Goal: Transaction & Acquisition: Purchase product/service

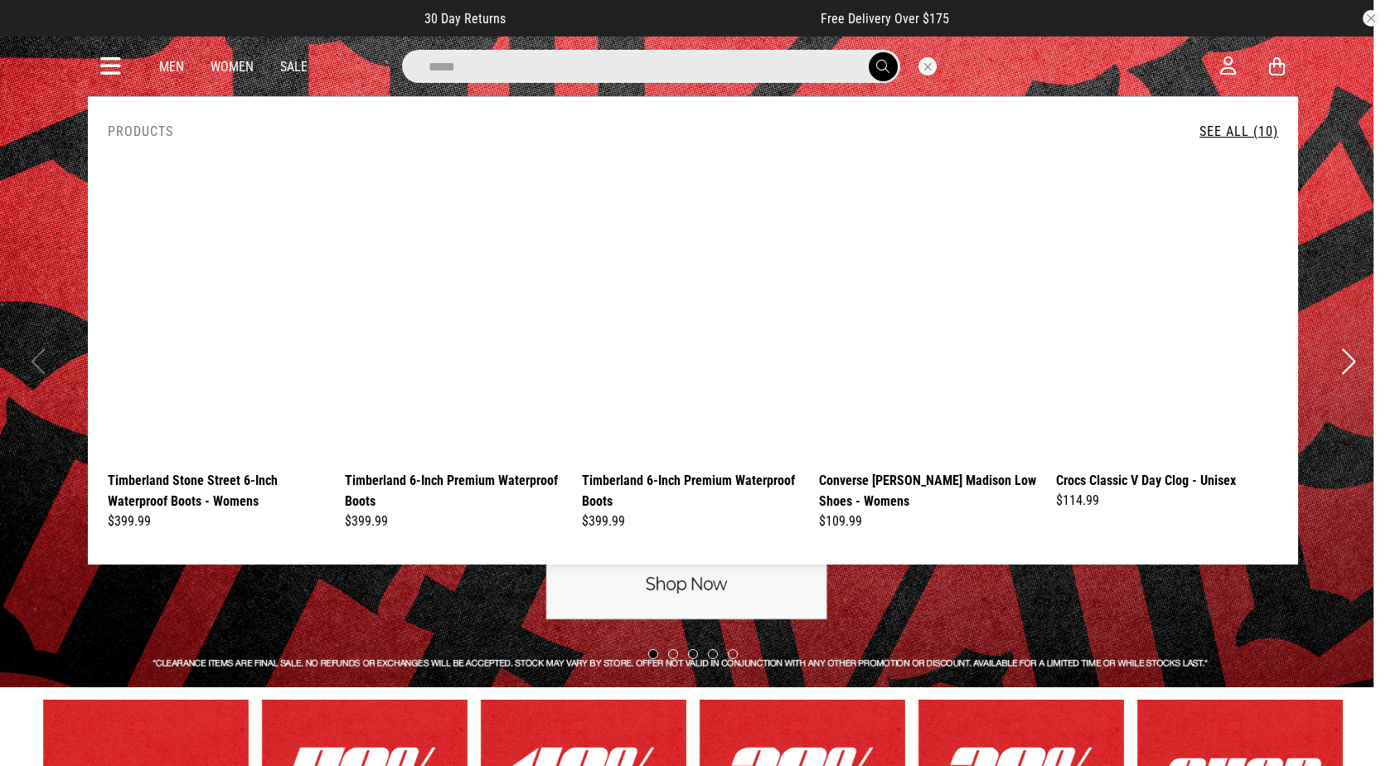
type input "*****"
click at [869, 52] on button "submit" at bounding box center [883, 66] width 29 height 29
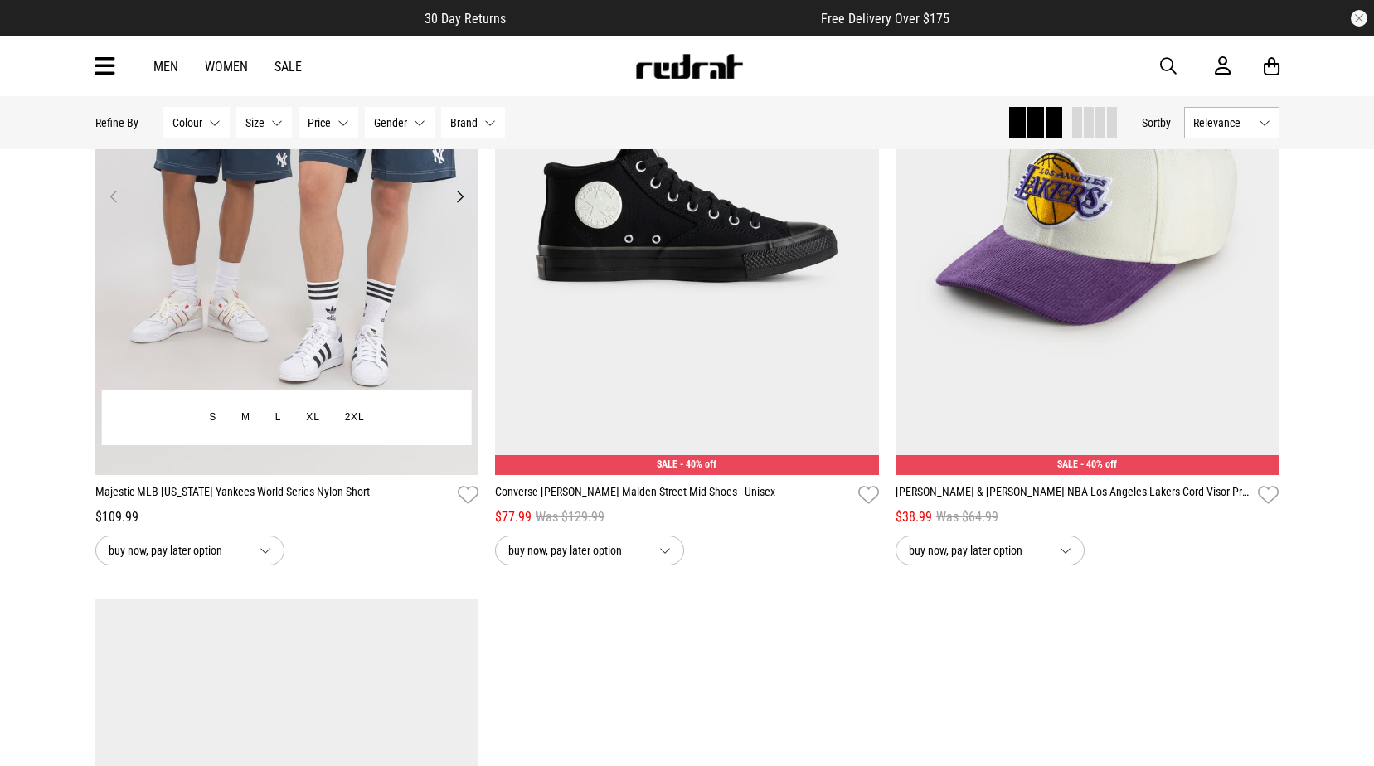
click at [341, 216] on img at bounding box center [287, 206] width 384 height 537
